Goal: Navigation & Orientation: Find specific page/section

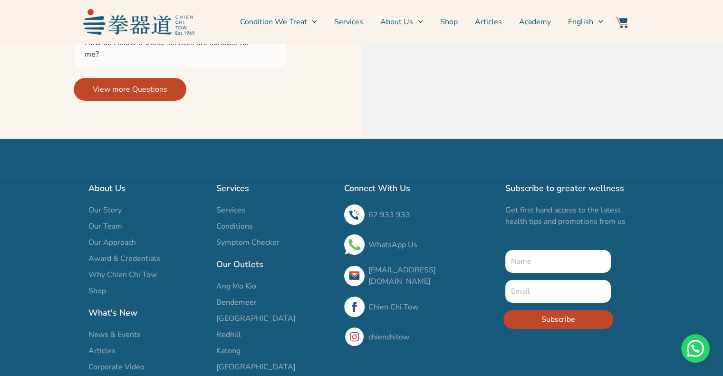
scroll to position [3308, 0]
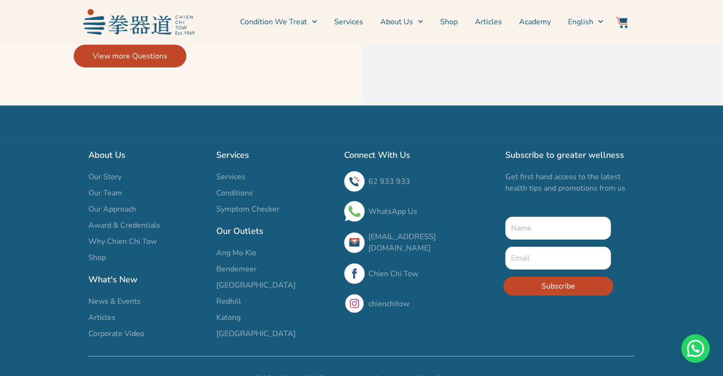
click at [105, 146] on div "About Us Our Story Our Team Our Approach Award & Credentials Why Chien Chi Tow …" at bounding box center [148, 244] width 128 height 201
click at [105, 171] on span "Our Story" at bounding box center [104, 176] width 33 height 11
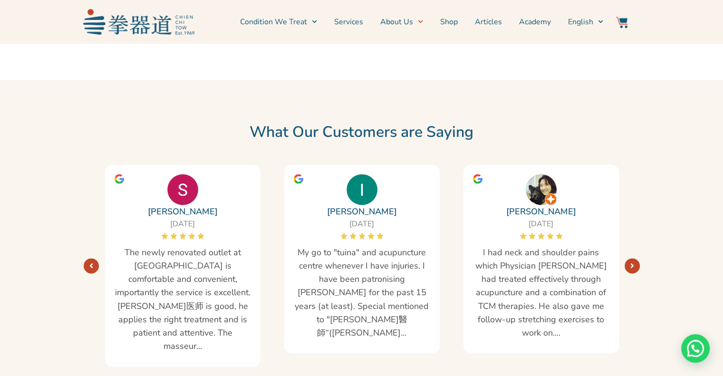
scroll to position [1664, 0]
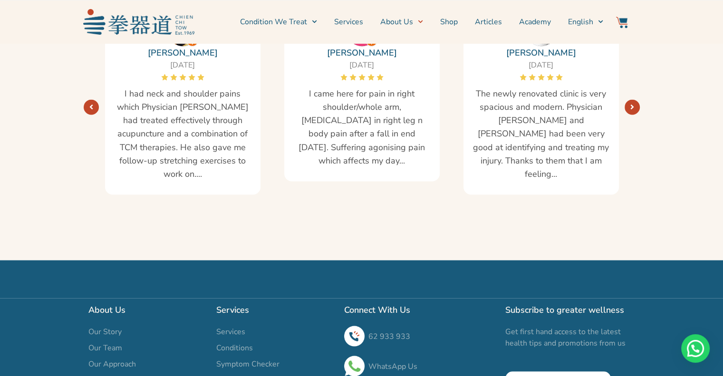
click at [105, 342] on span "Our Team" at bounding box center [105, 347] width 34 height 11
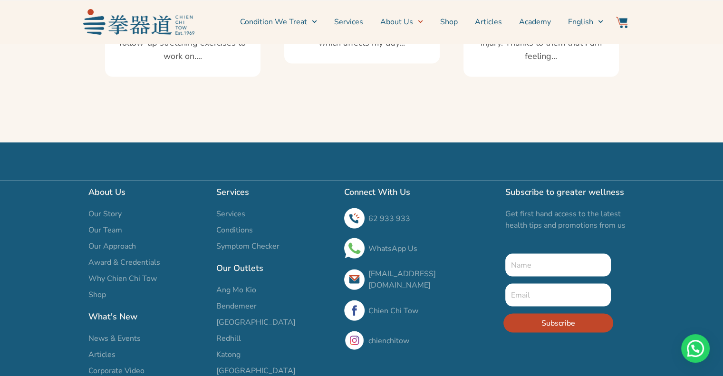
scroll to position [1827, 0]
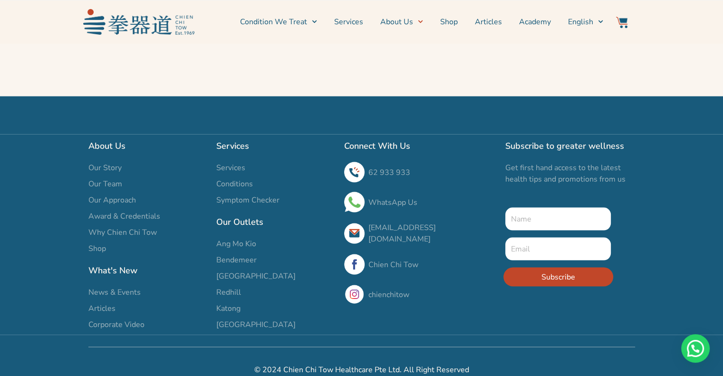
click at [123, 194] on span "Our Approach" at bounding box center [112, 199] width 48 height 11
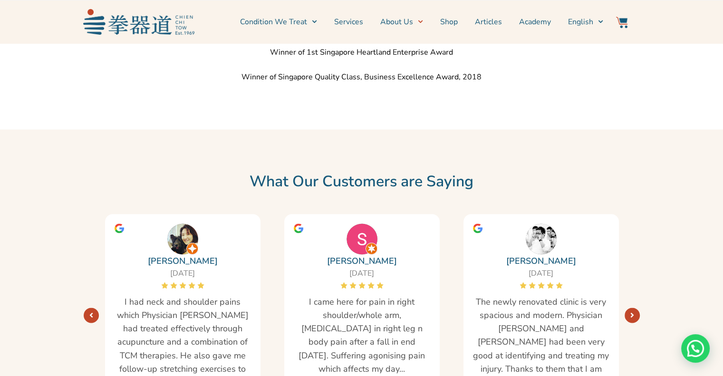
scroll to position [1827, 0]
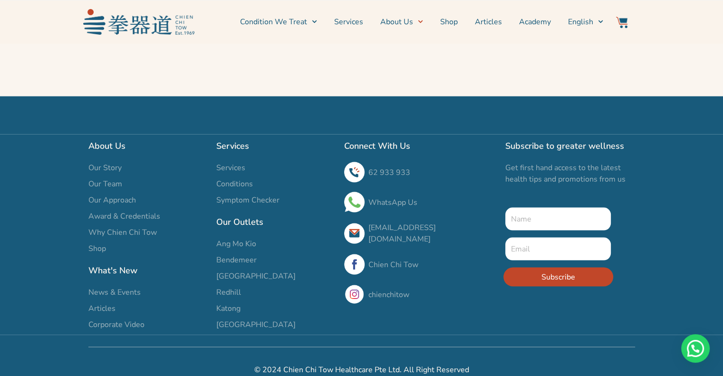
click at [119, 227] on span "Why Chien Chi Tow" at bounding box center [122, 232] width 68 height 11
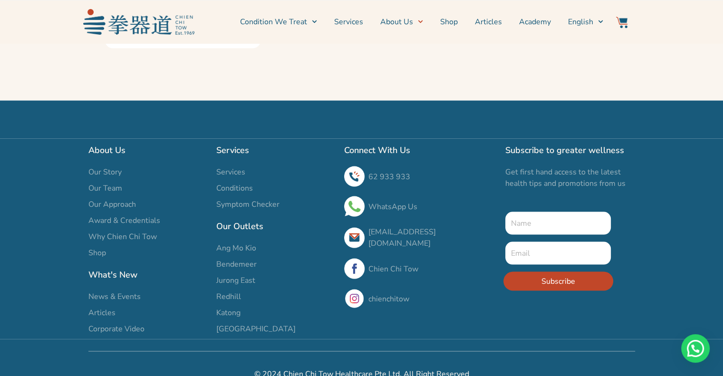
scroll to position [1827, 0]
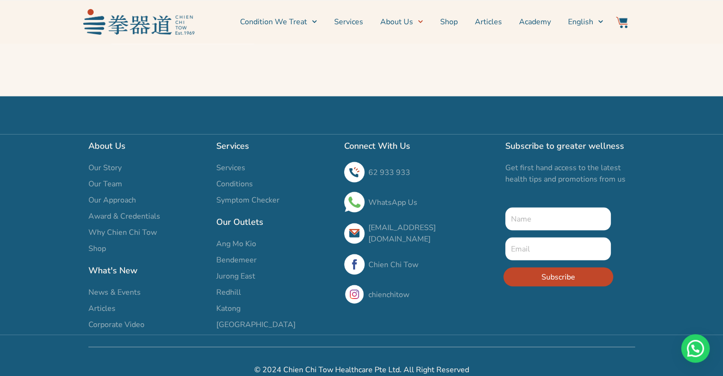
click at [100, 243] on span "Shop" at bounding box center [97, 248] width 18 height 11
click at [413, 19] on link "About Us" at bounding box center [401, 22] width 43 height 24
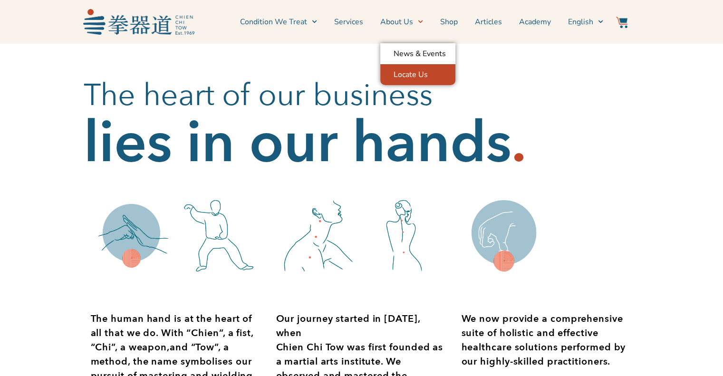
click at [408, 77] on link "Locate Us" at bounding box center [417, 74] width 75 height 21
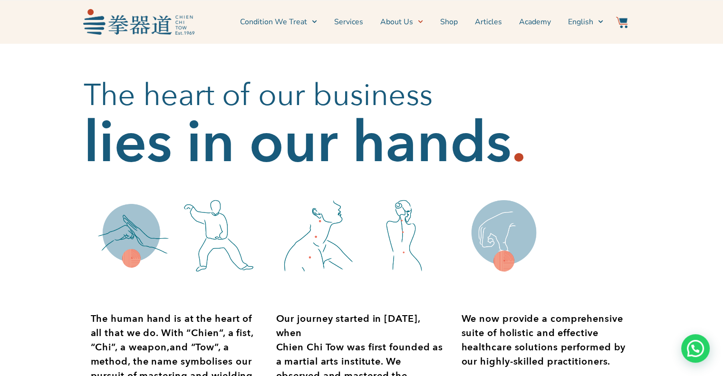
scroll to position [333, 0]
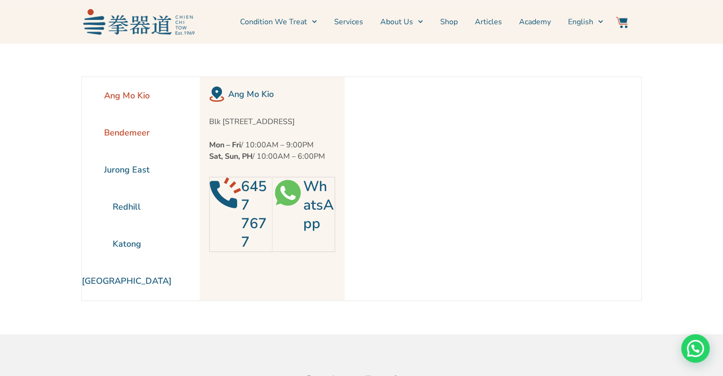
click at [137, 133] on li "Bendemeer" at bounding box center [127, 132] width 90 height 37
